Goal: Task Accomplishment & Management: Use online tool/utility

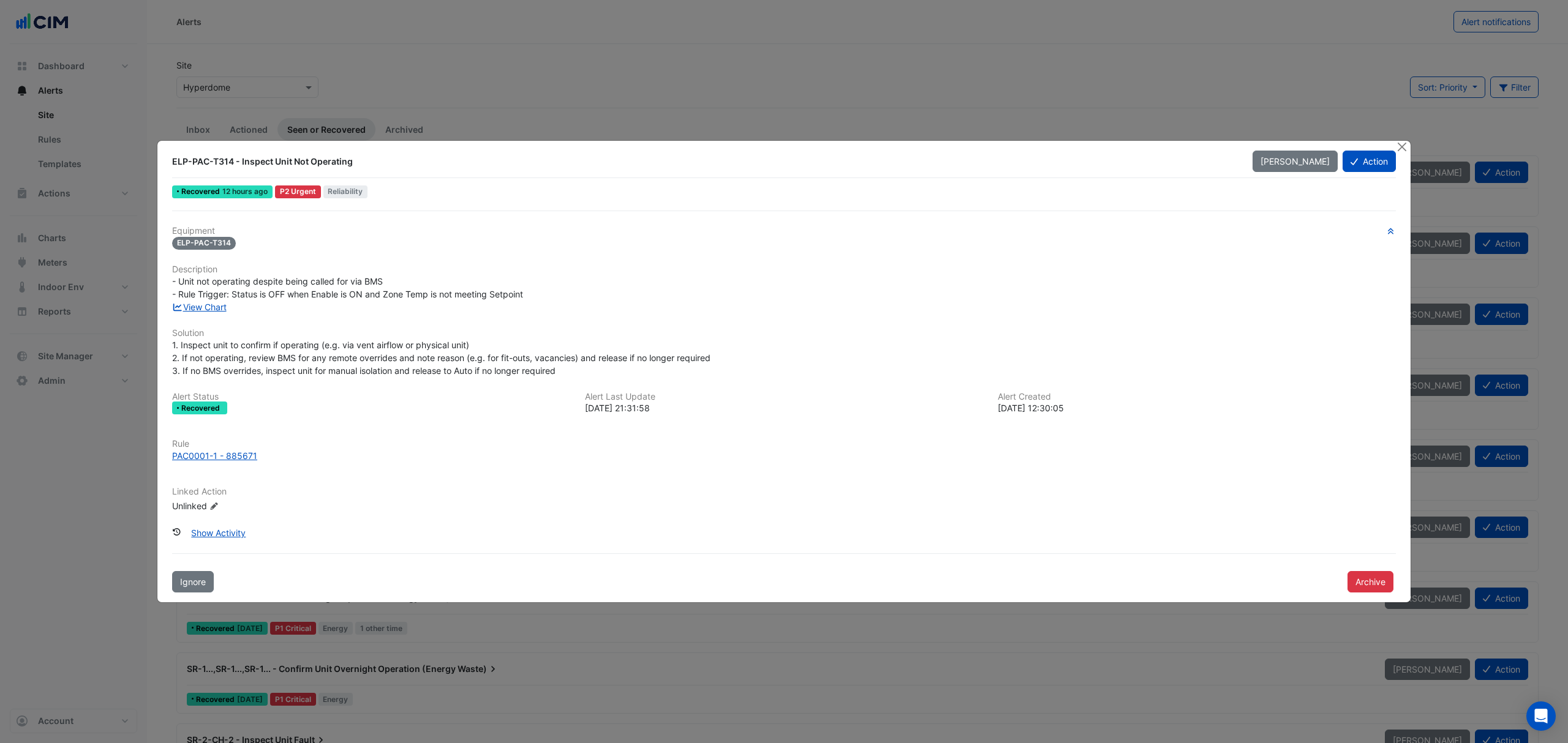
drag, startPoint x: 1348, startPoint y: 166, endPoint x: 1355, endPoint y: 166, distance: 7.0
click at [1355, 166] on button "Action" at bounding box center [1369, 161] width 53 height 21
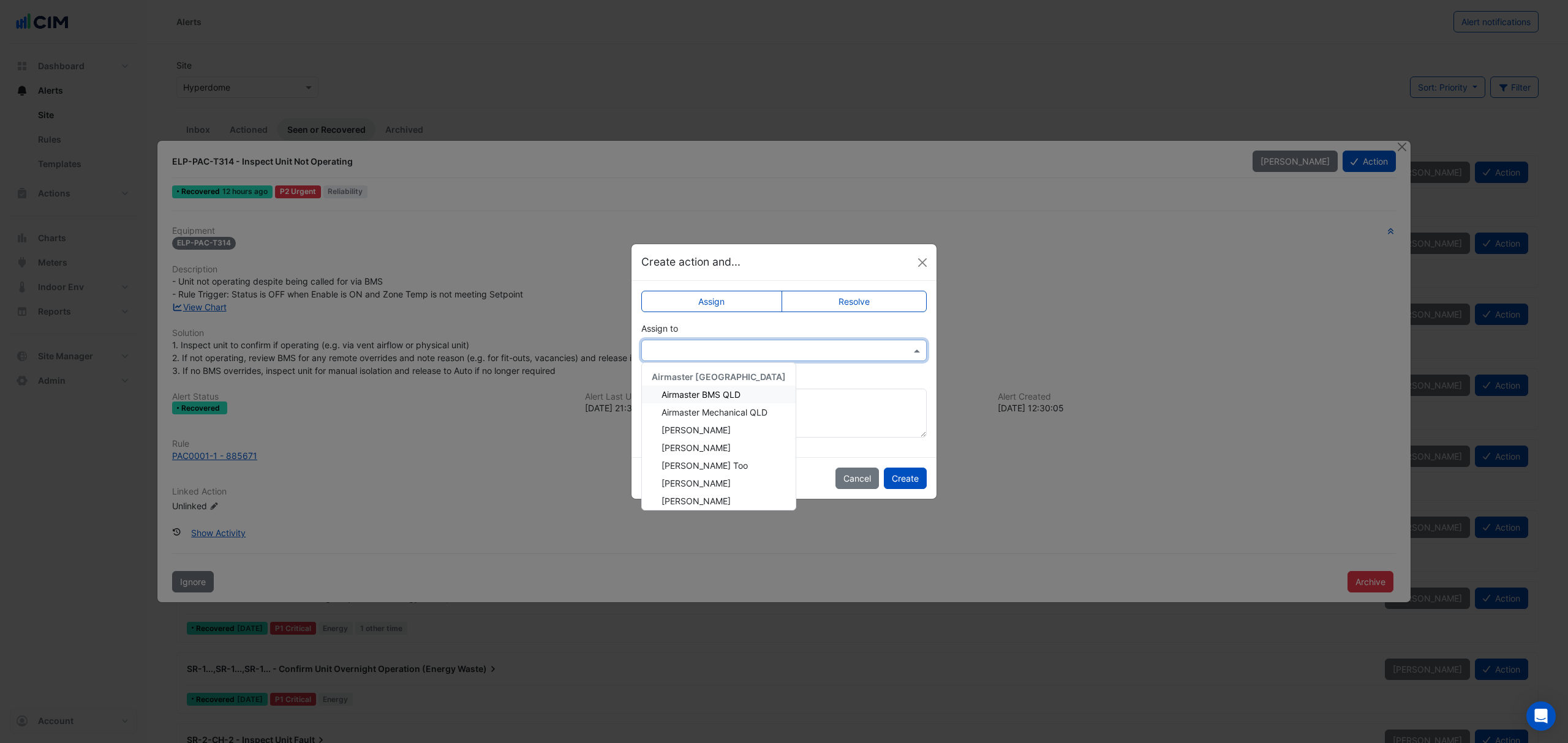
click at [905, 346] on div at bounding box center [784, 350] width 284 height 14
drag, startPoint x: 921, startPoint y: 259, endPoint x: 983, endPoint y: 245, distance: 63.6
click at [983, 245] on ngb-modal-window "Create action and... Assign Resolve Assign to Airmaster Australia Airmaster BMS…" at bounding box center [784, 372] width 1568 height 743
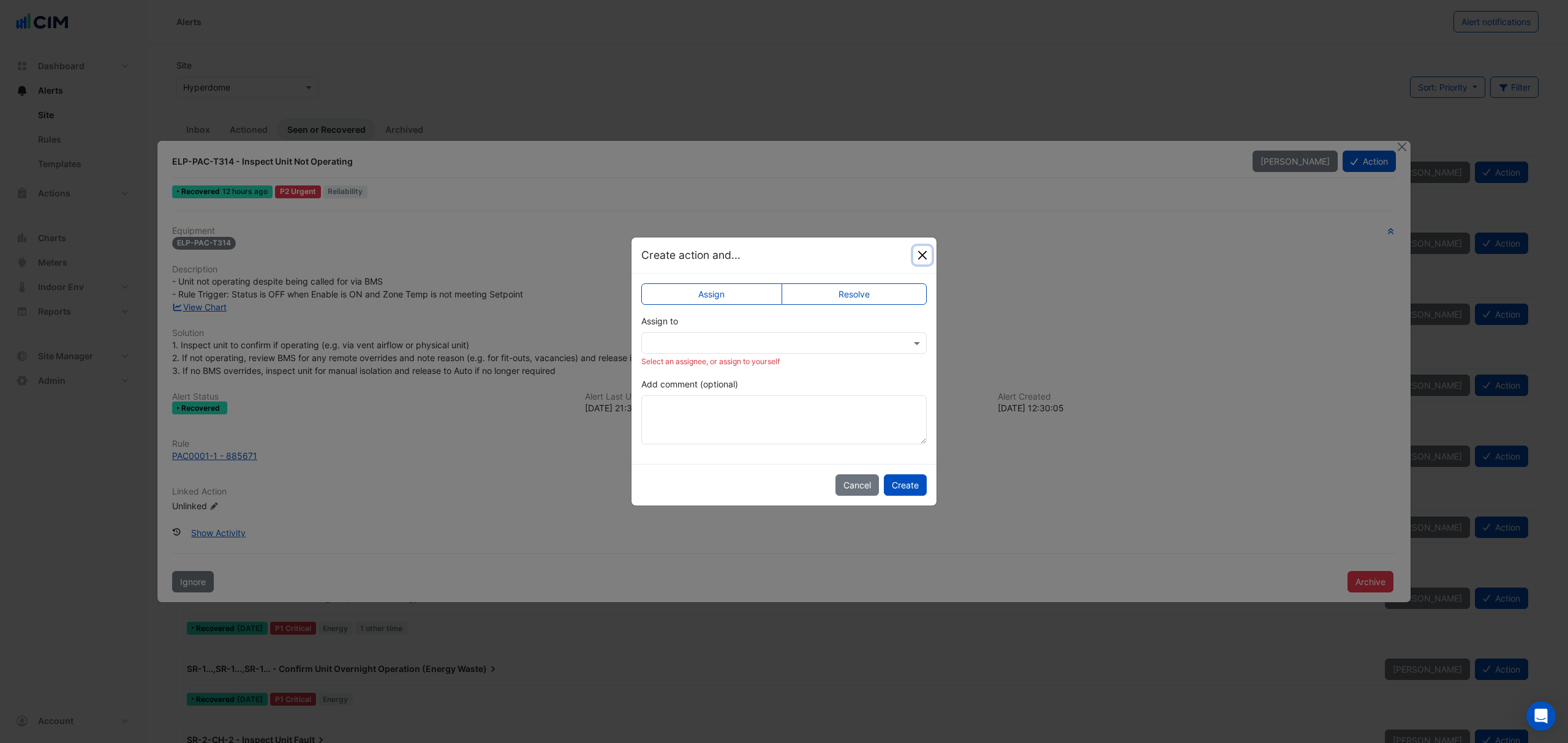
click at [927, 251] on button "Close" at bounding box center [922, 255] width 18 height 18
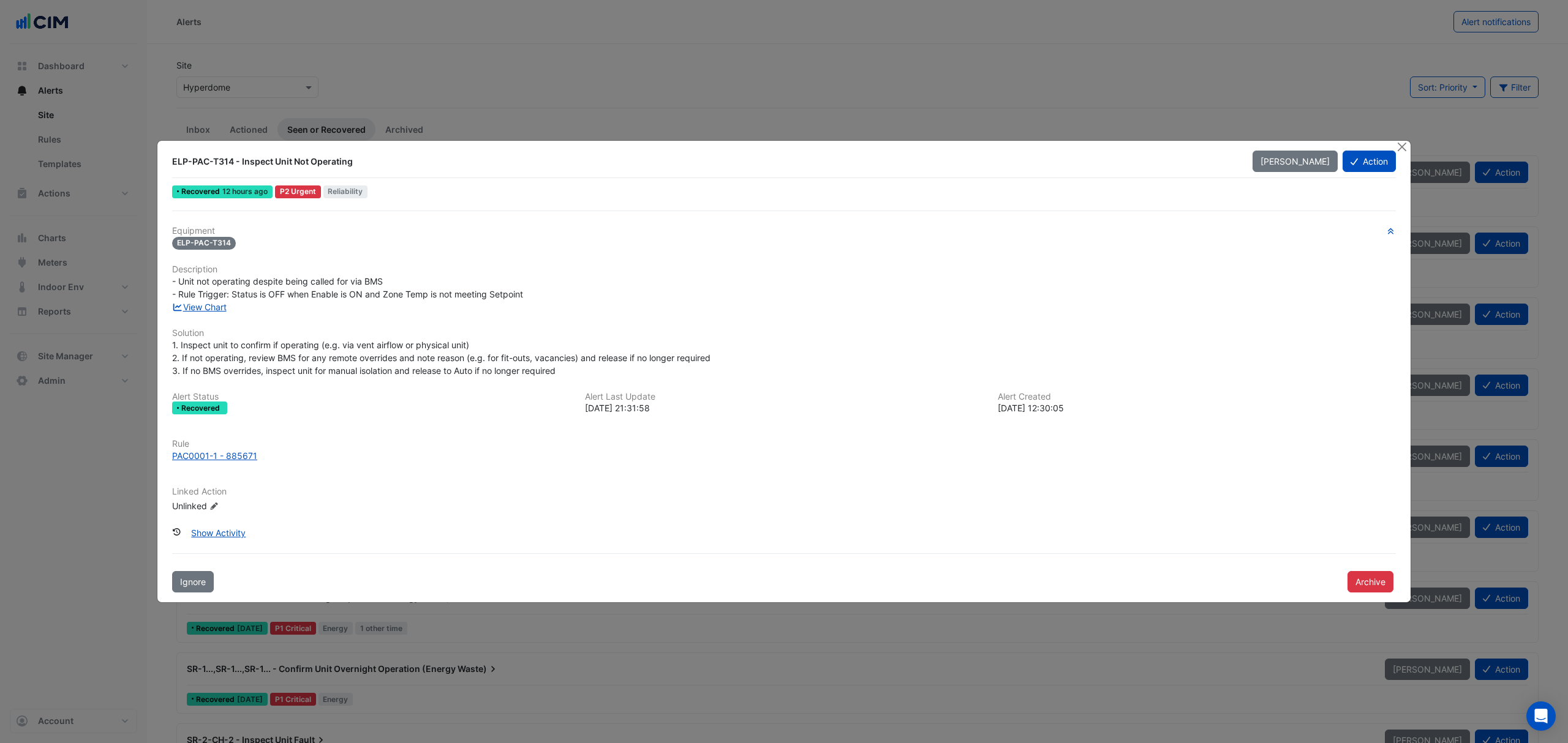
click at [231, 451] on div "PAC0001-1 - 885671" at bounding box center [214, 456] width 85 height 13
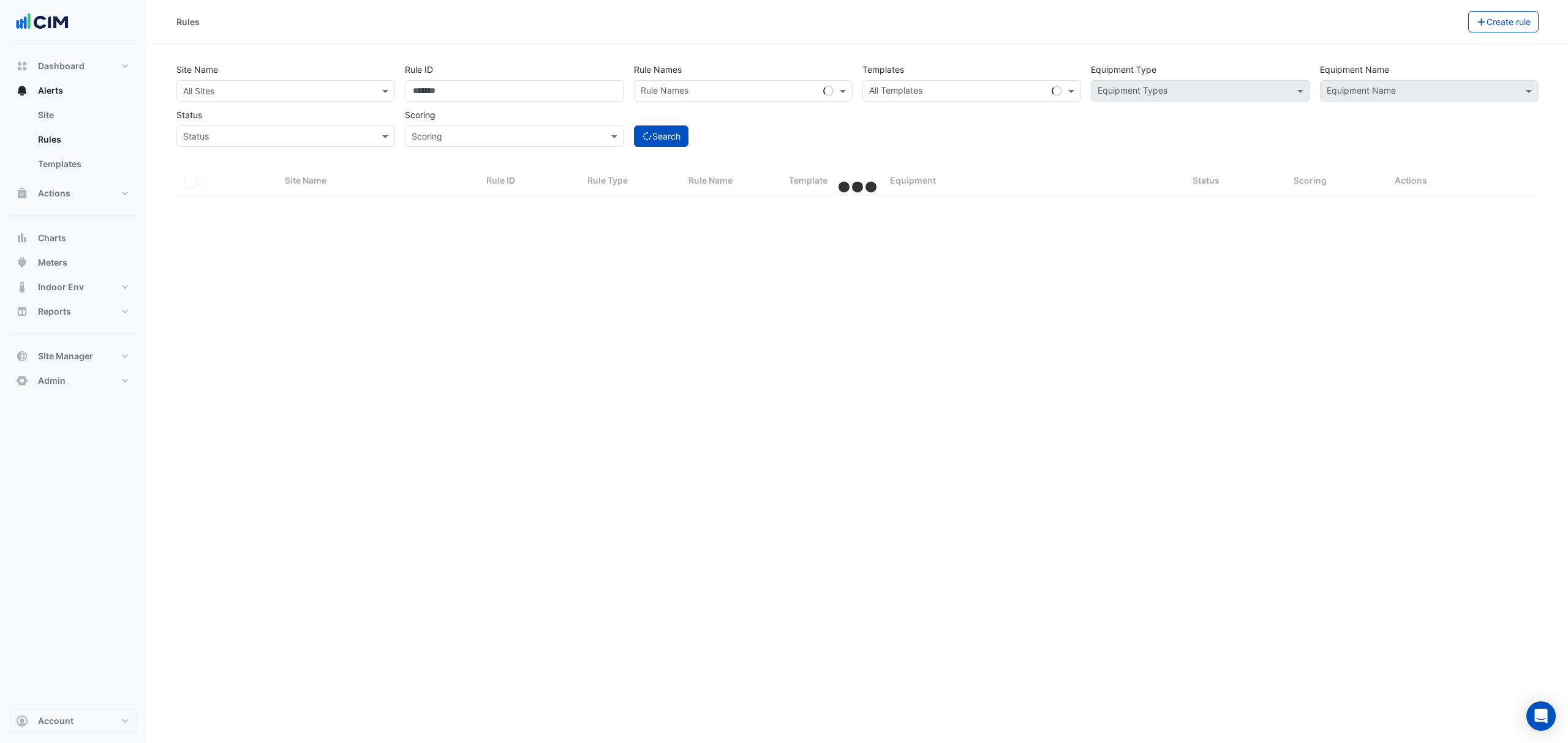
select select "***"
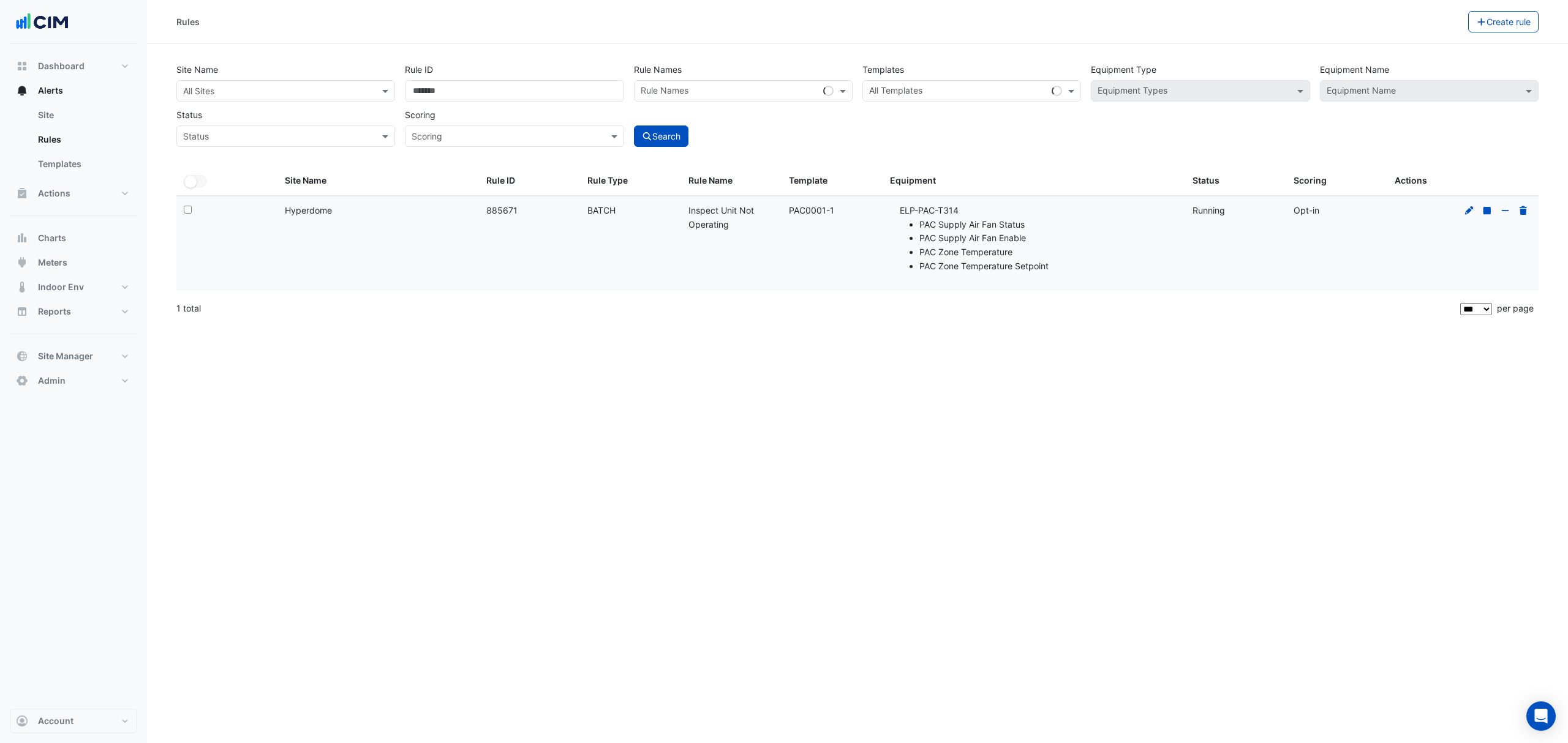
click at [1486, 209] on icon at bounding box center [1486, 209] width 7 height 7
